Goal: Download file/media

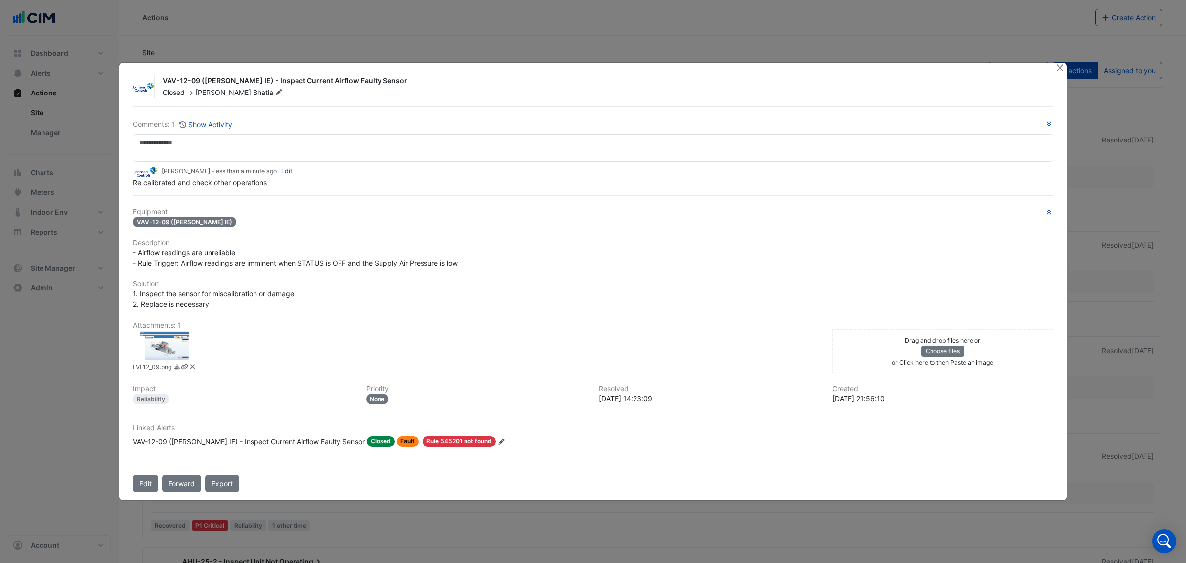
click at [166, 352] on div at bounding box center [164, 346] width 49 height 30
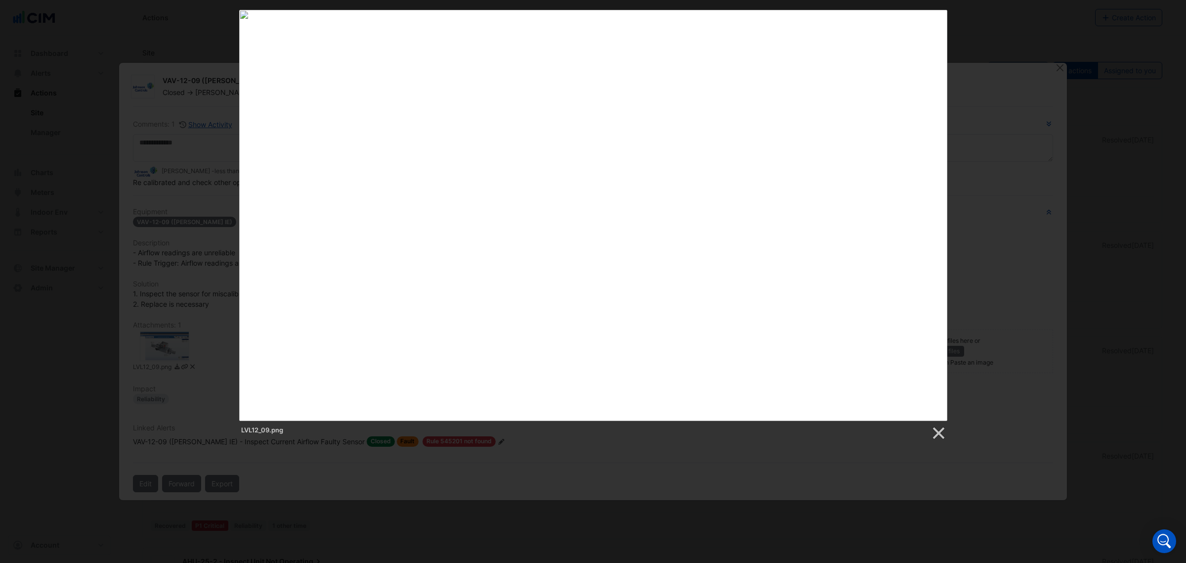
click at [1023, 98] on div "LVL12_09.png" at bounding box center [593, 225] width 1186 height 431
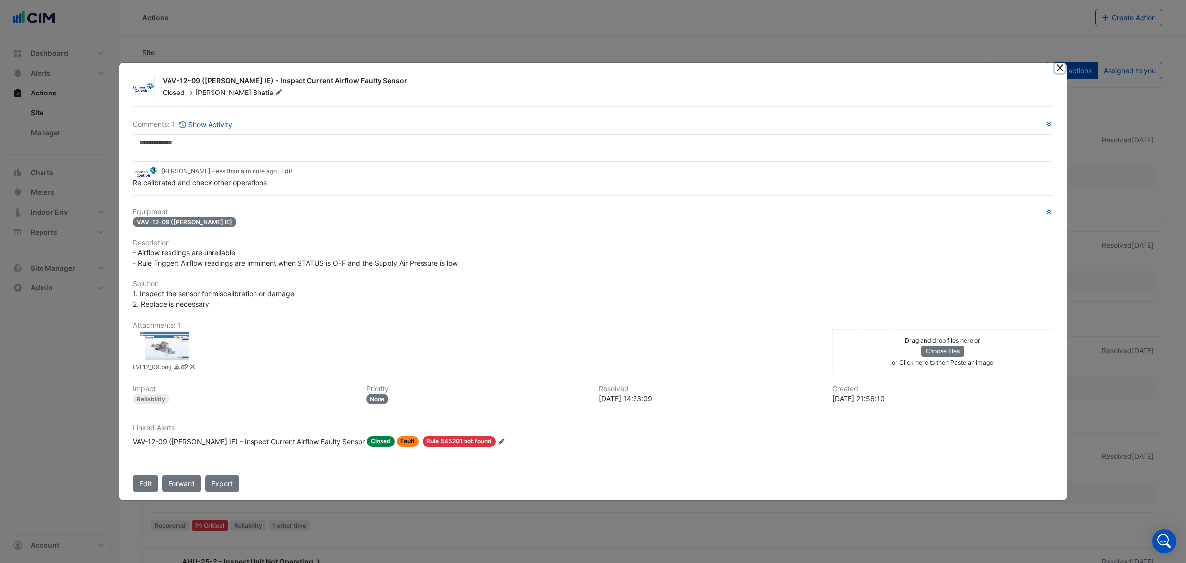
click at [1058, 67] on button "Close" at bounding box center [1060, 68] width 10 height 10
